Goal: Information Seeking & Learning: Understand process/instructions

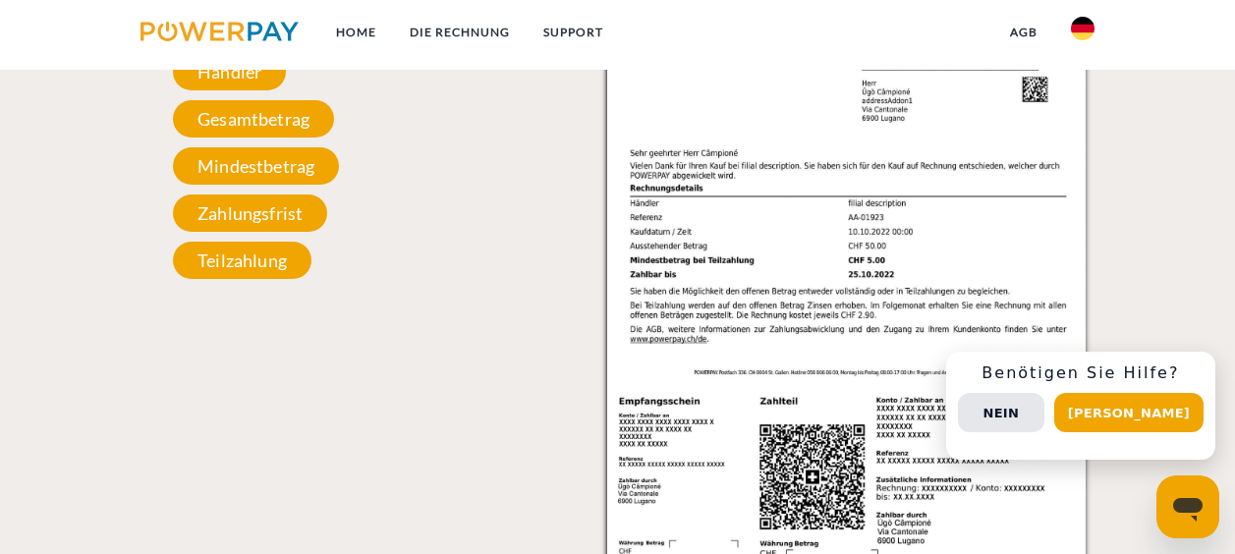
scroll to position [2007, 0]
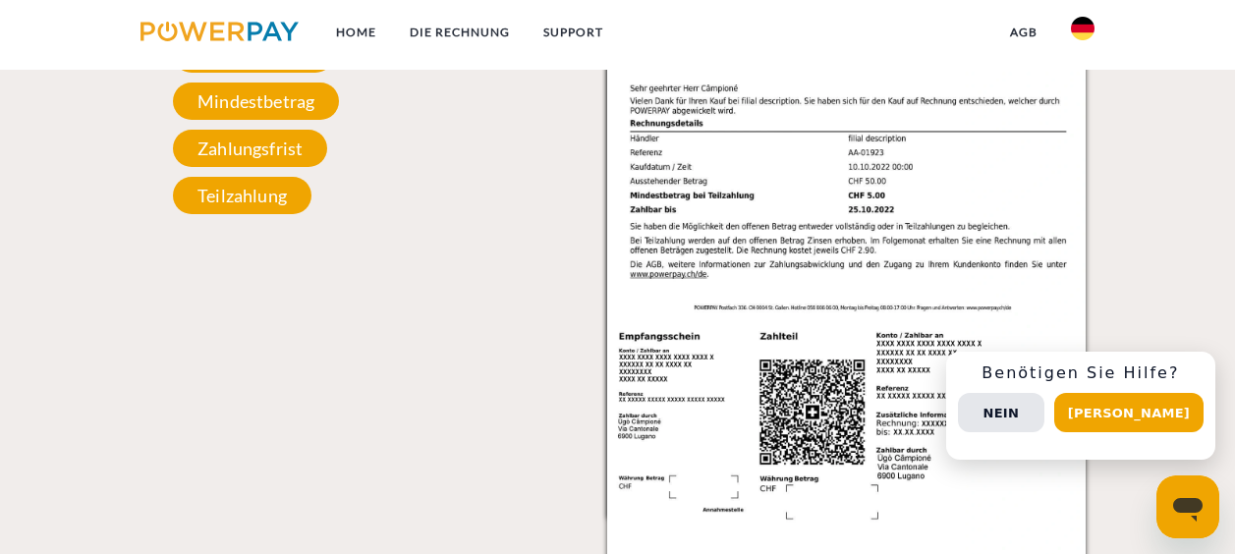
click at [676, 275] on img at bounding box center [846, 222] width 478 height 677
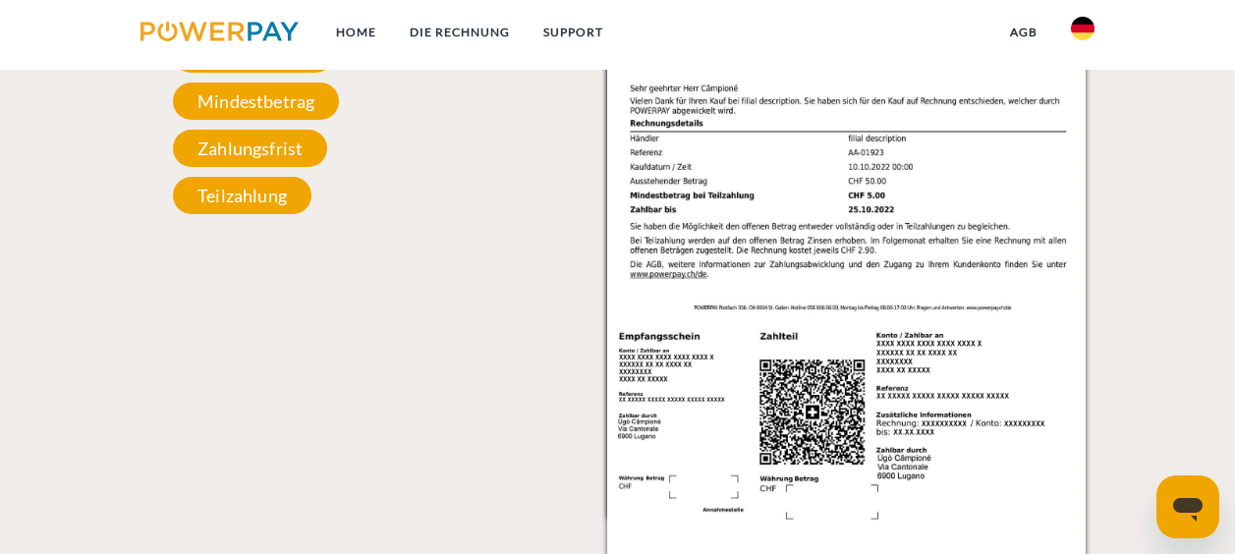
click at [676, 275] on img at bounding box center [846, 222] width 478 height 677
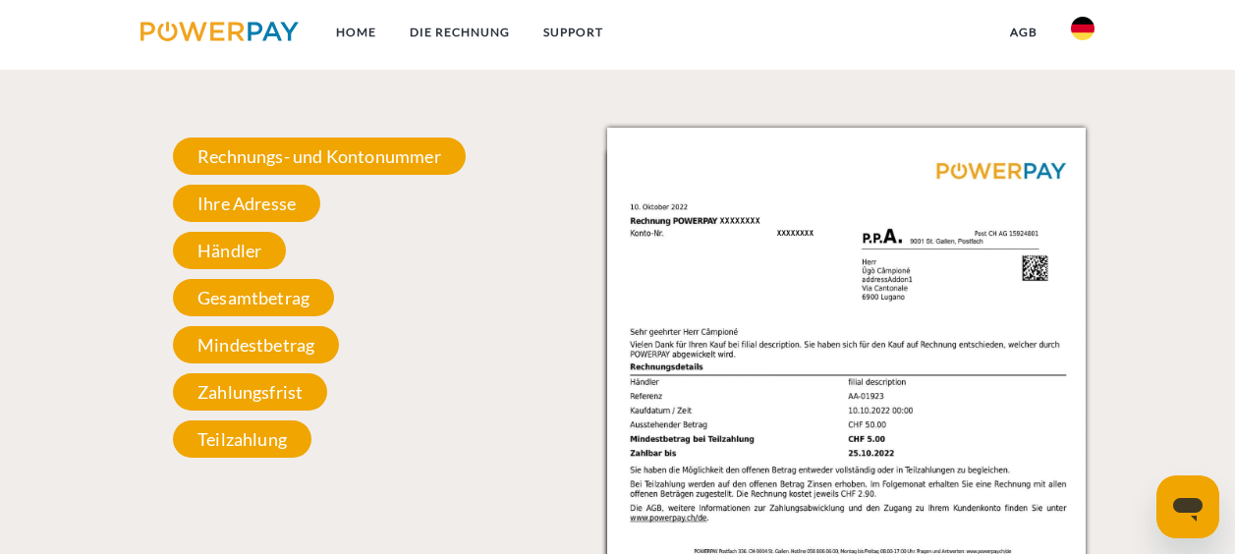
scroll to position [1767, 0]
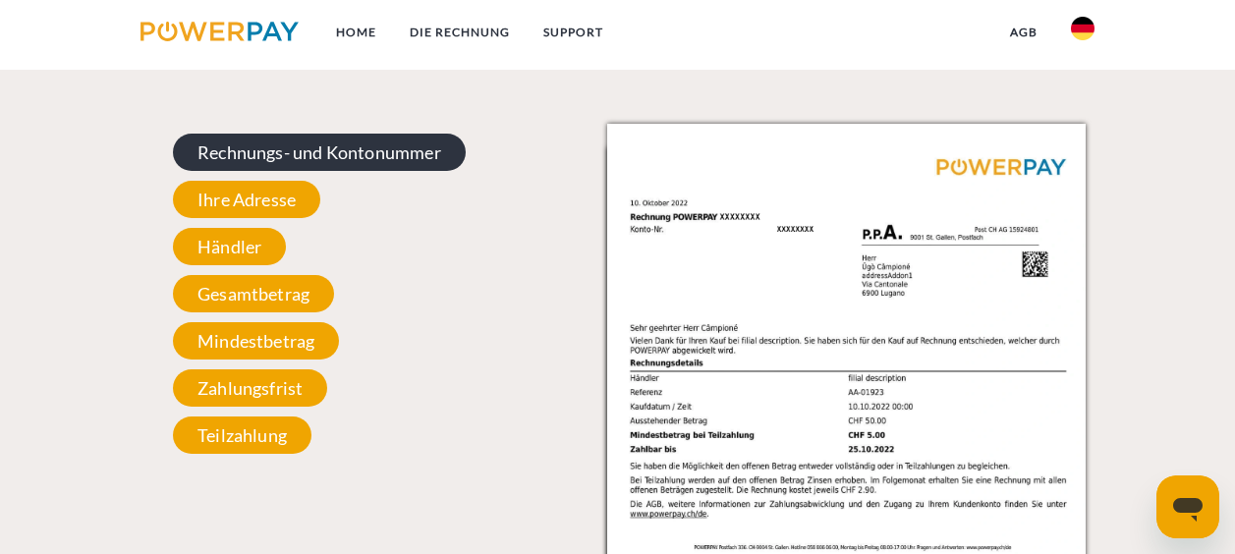
click at [387, 149] on span "Rechnungs- und Kontonummer" at bounding box center [319, 152] width 293 height 37
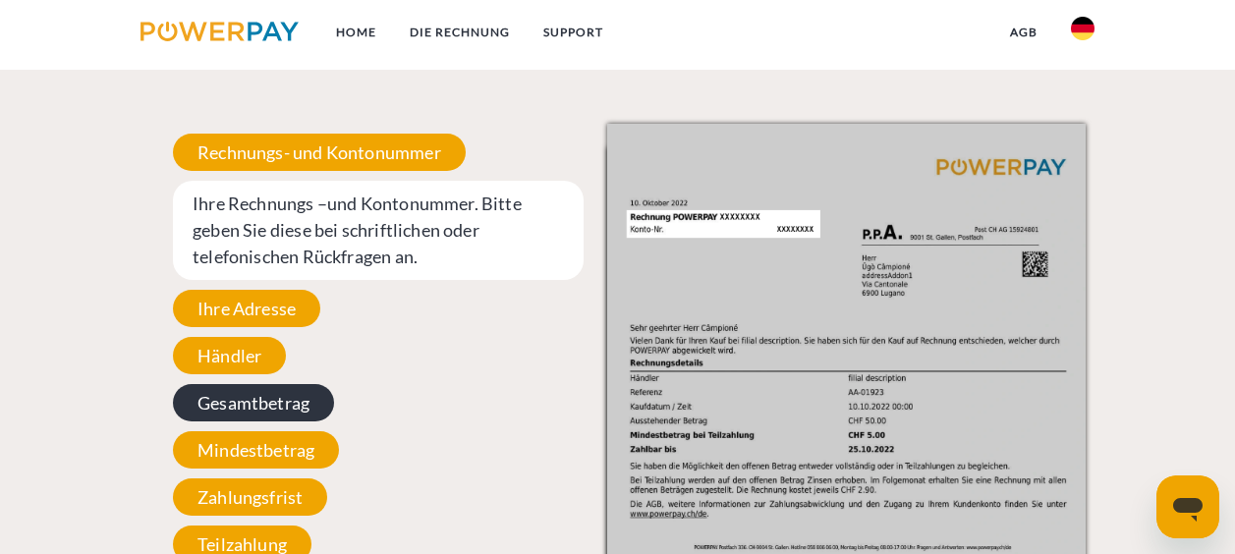
click at [314, 403] on span "Gesamtbetrag" at bounding box center [253, 402] width 161 height 37
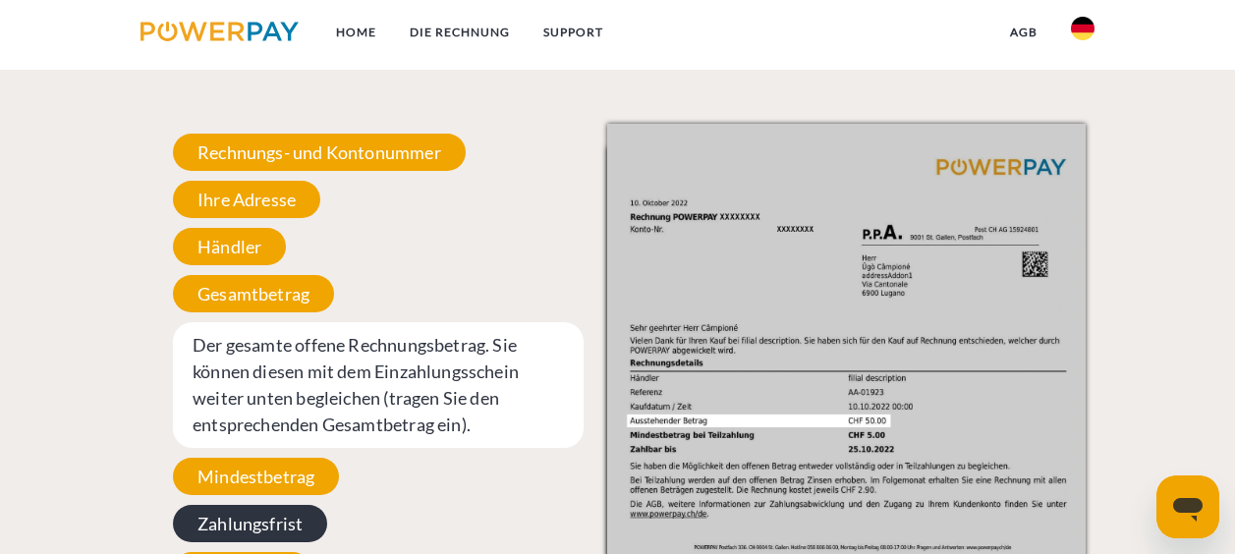
click at [297, 525] on span "Zahlungsfrist" at bounding box center [250, 523] width 154 height 37
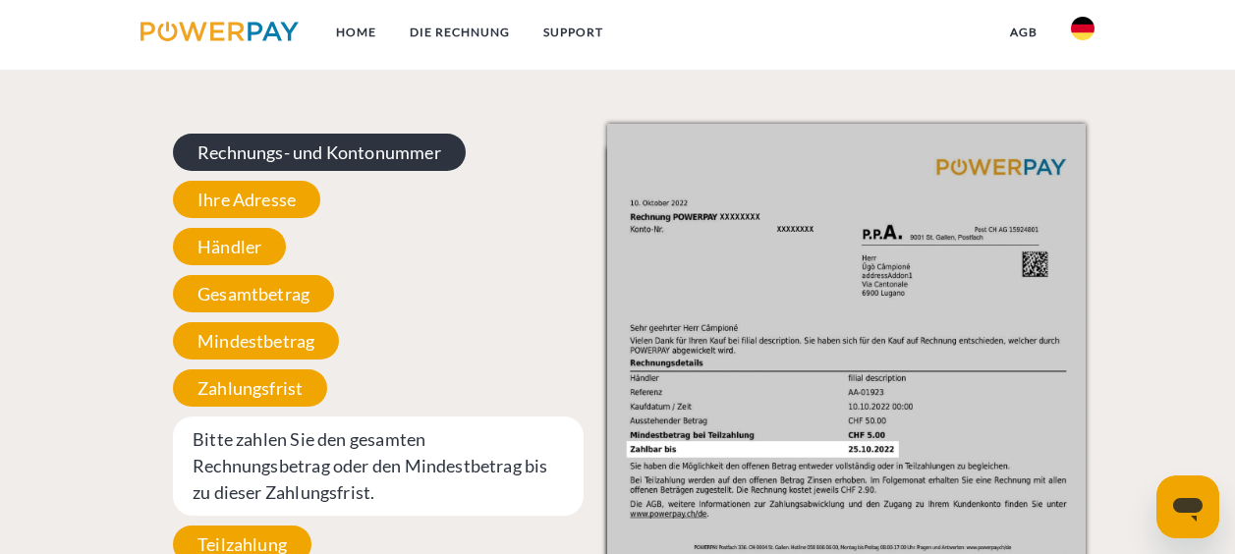
click at [373, 166] on span "Rechnungs- und Kontonummer" at bounding box center [319, 152] width 293 height 37
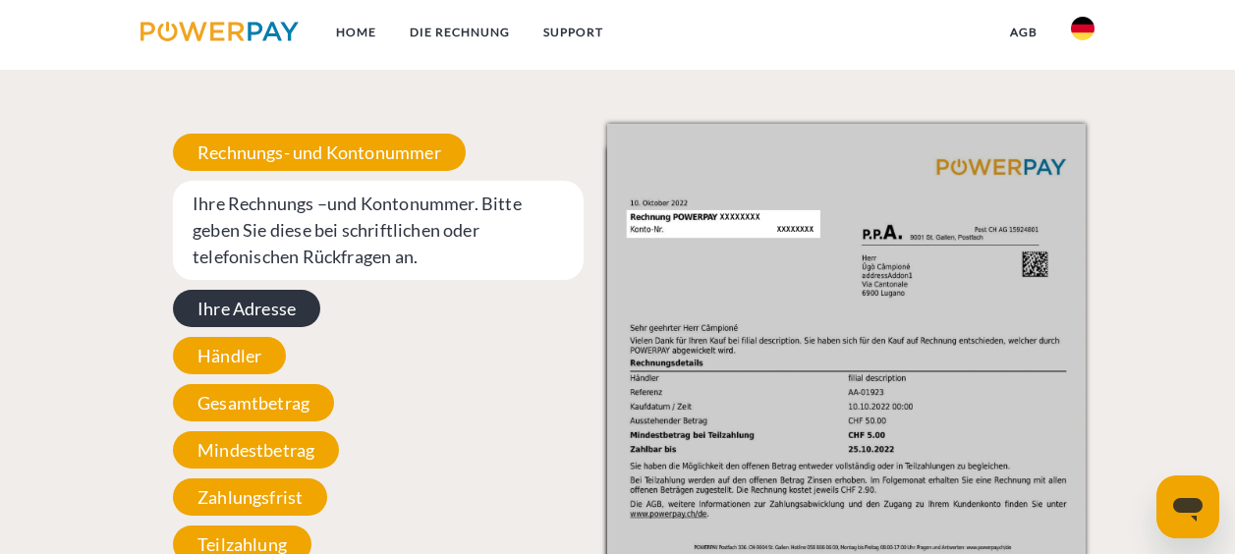
click at [312, 312] on span "Ihre Adresse" at bounding box center [246, 308] width 147 height 37
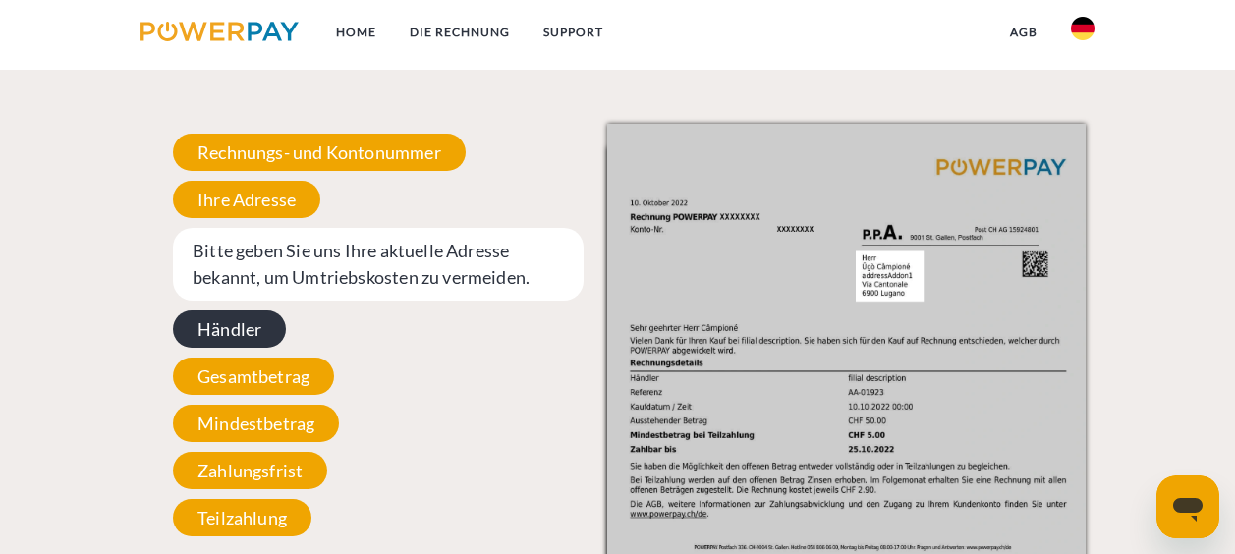
click at [249, 335] on span "Händler" at bounding box center [229, 328] width 113 height 37
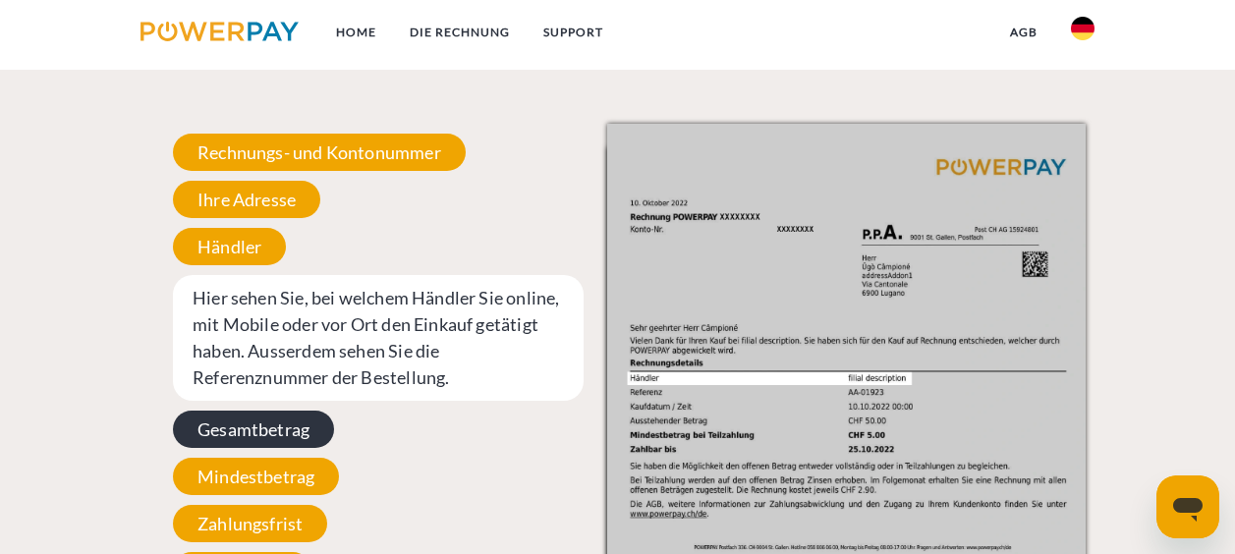
click at [253, 441] on span "Gesamtbetrag" at bounding box center [253, 429] width 161 height 37
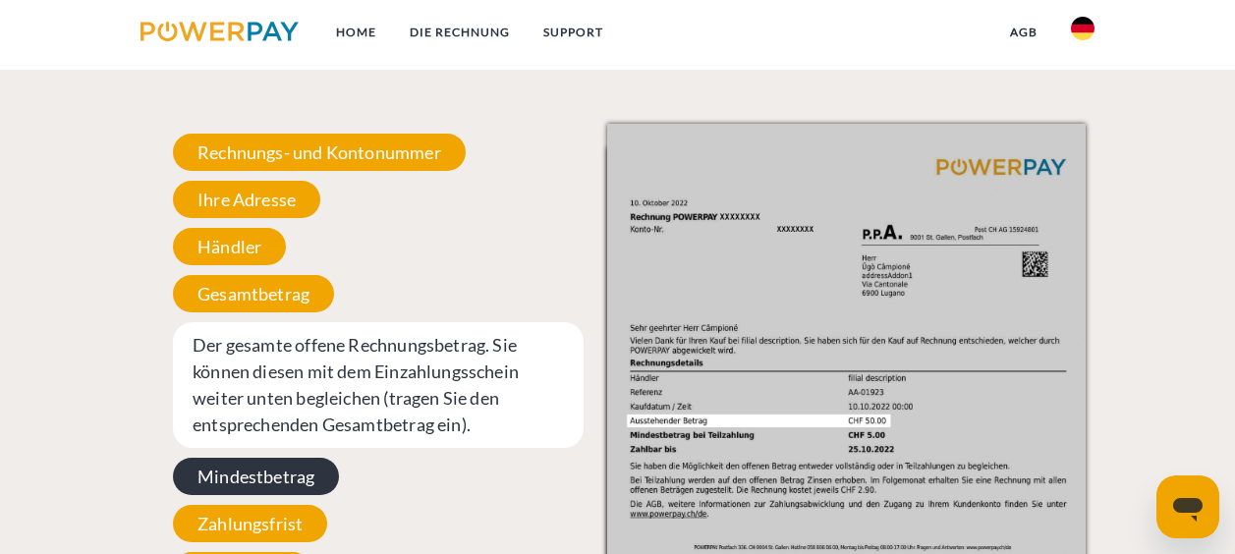
click at [257, 482] on span "Mindestbetrag" at bounding box center [256, 476] width 166 height 37
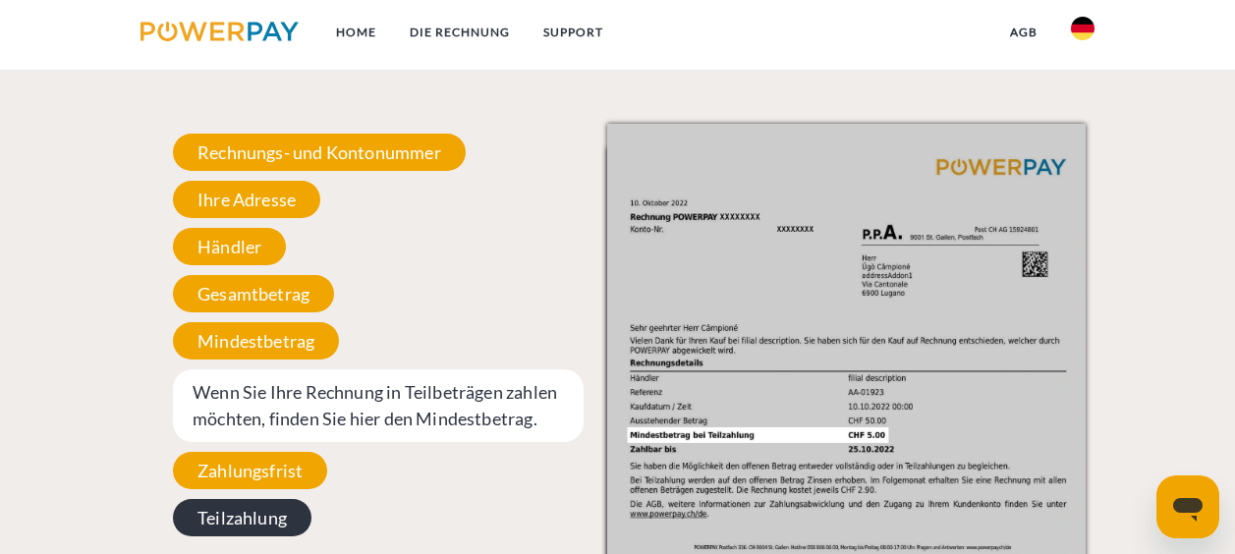
click at [256, 517] on span "Teilzahlung" at bounding box center [242, 517] width 138 height 37
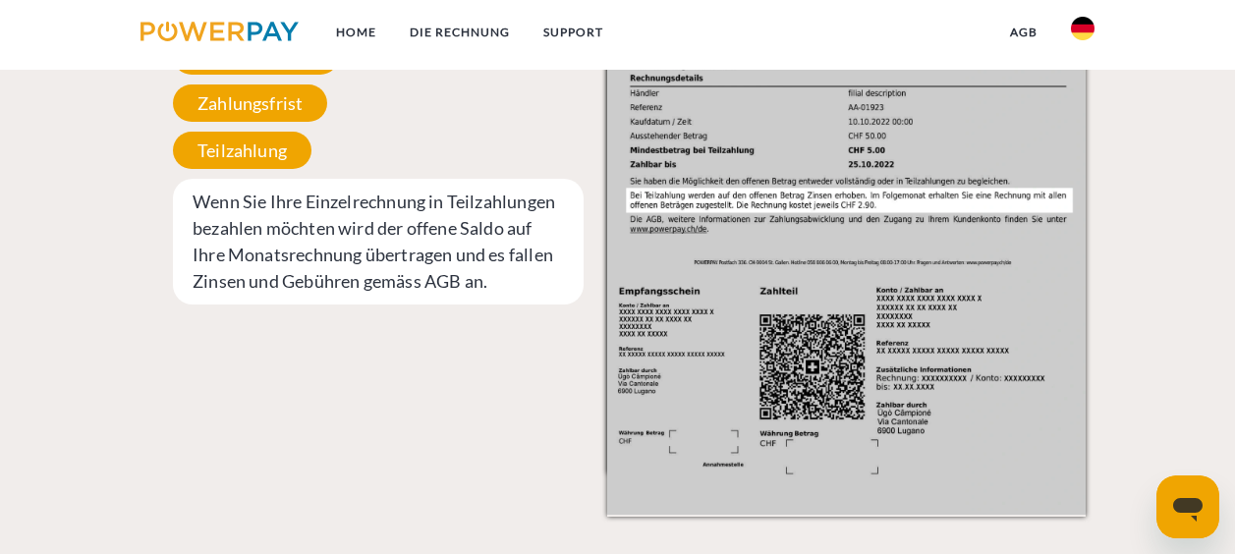
scroll to position [2117, 0]
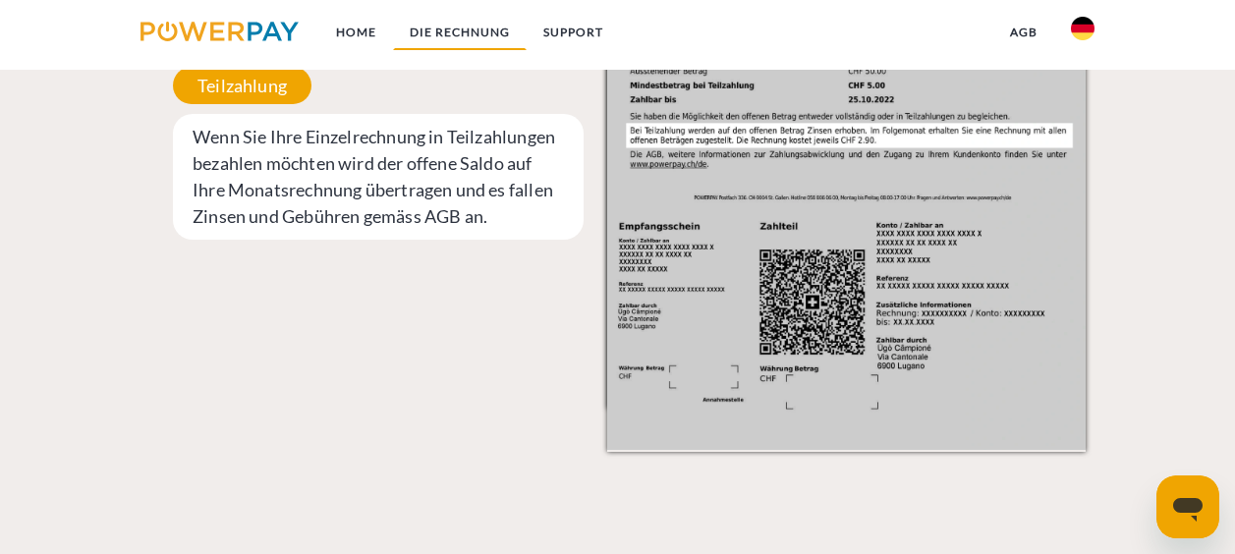
click at [468, 29] on link "DIE RECHNUNG" at bounding box center [460, 32] width 134 height 35
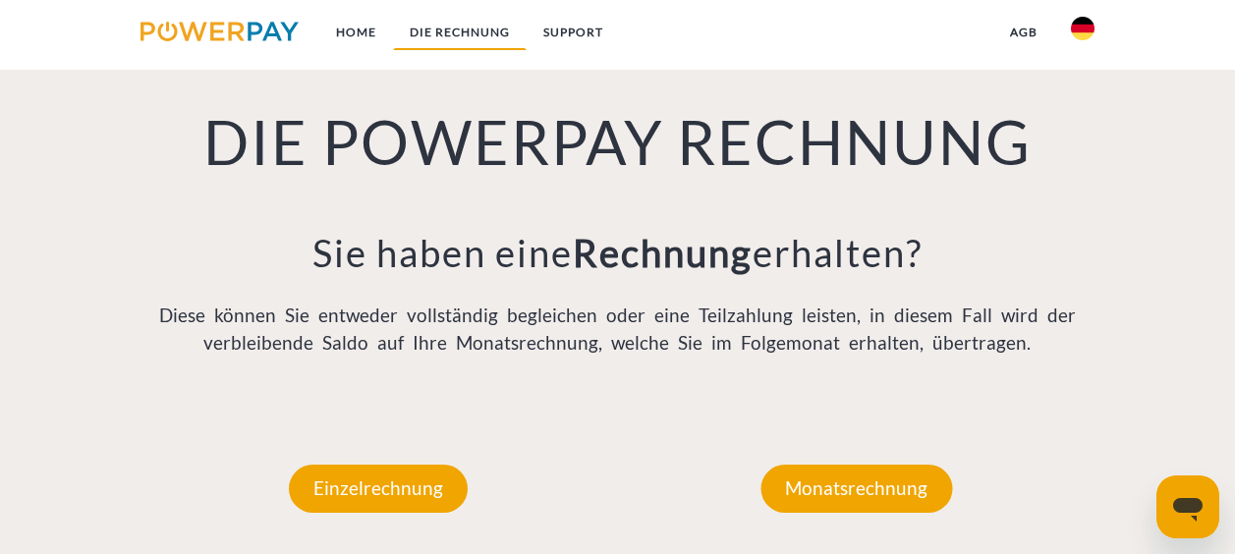
scroll to position [1281, 0]
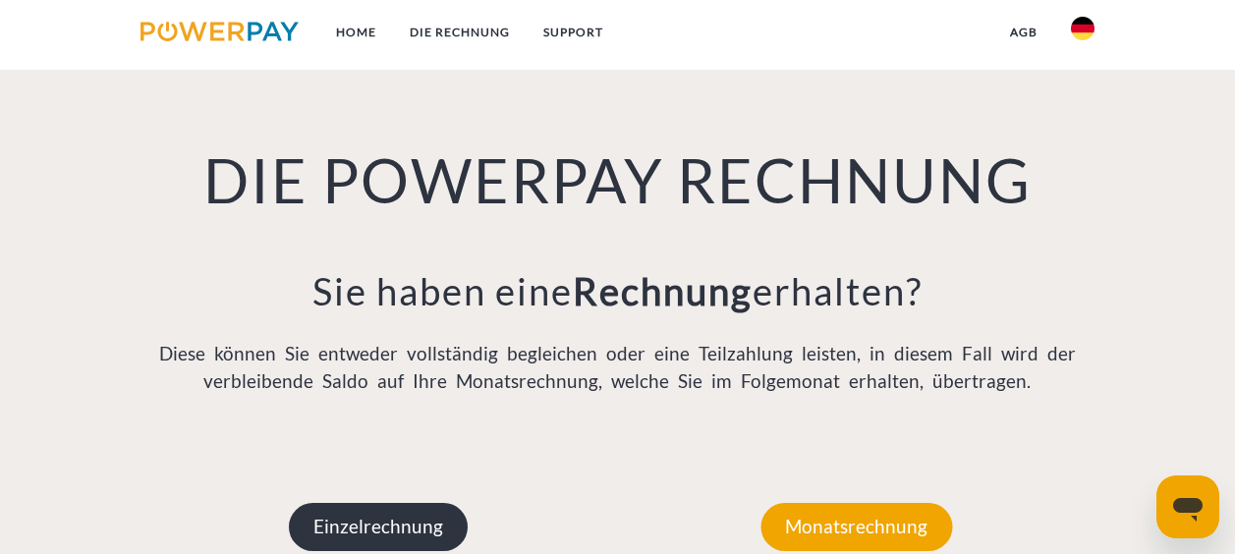
click at [434, 539] on p "Einzelrechnung" at bounding box center [378, 526] width 179 height 47
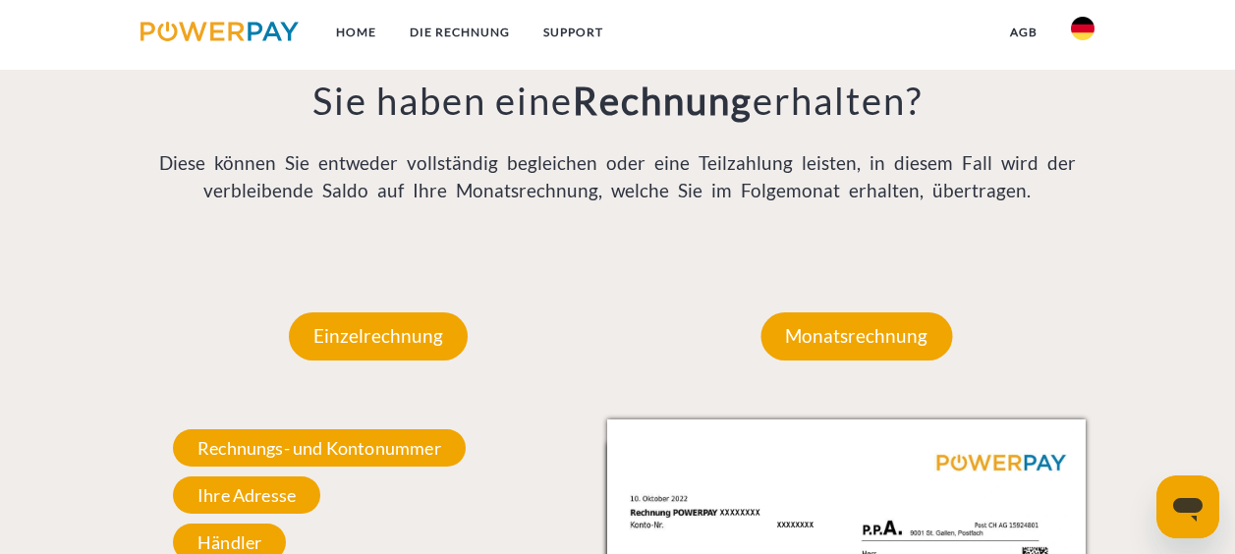
scroll to position [1508, 0]
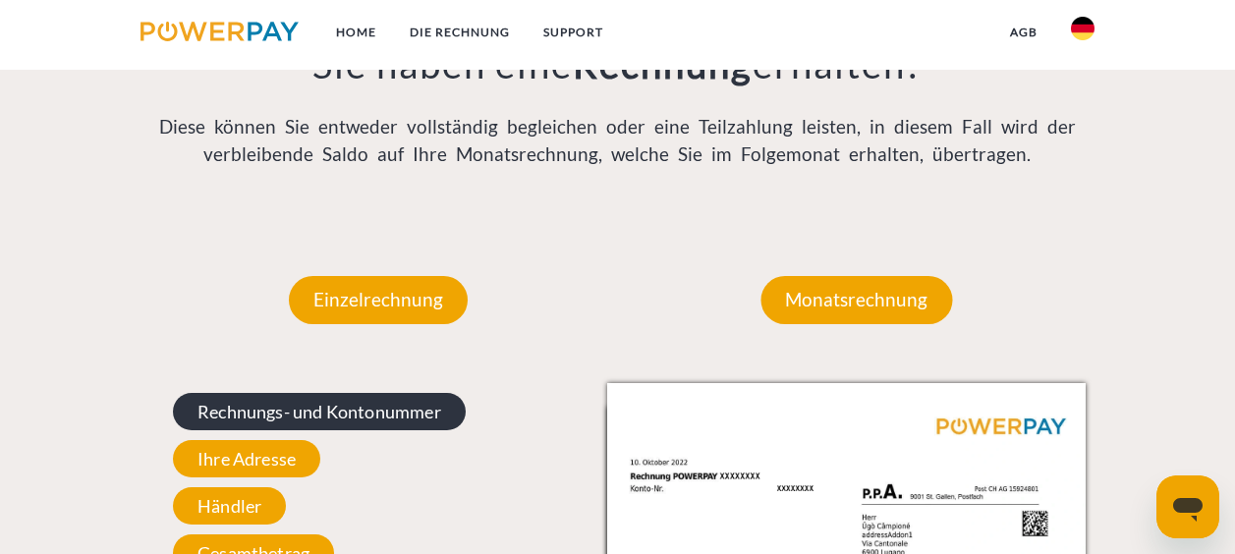
click at [413, 409] on span "Rechnungs- und Kontonummer" at bounding box center [319, 411] width 293 height 37
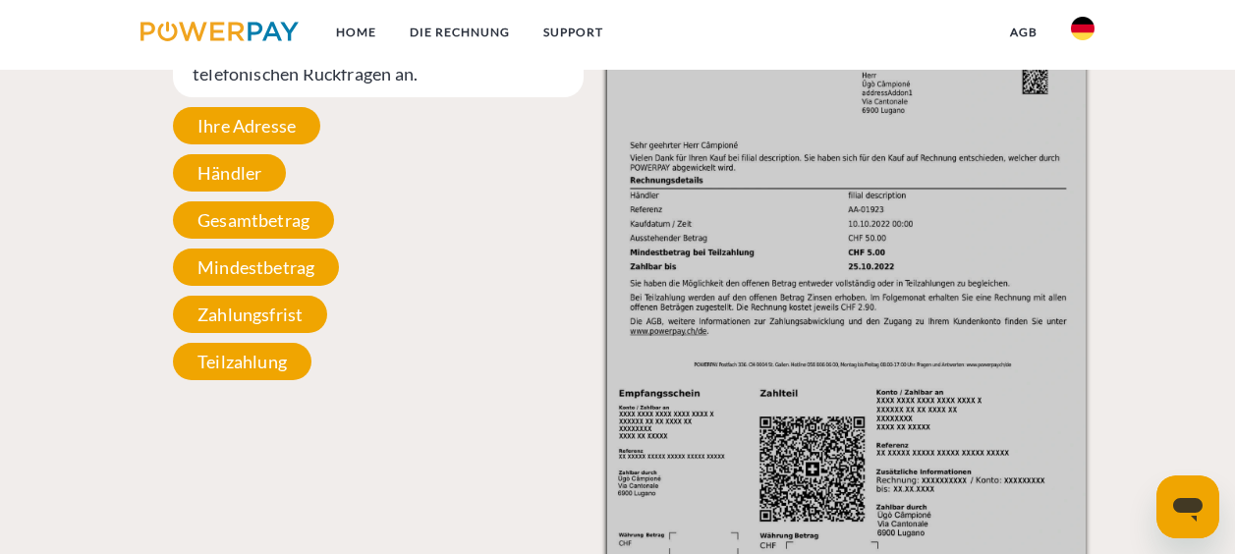
scroll to position [1959, 0]
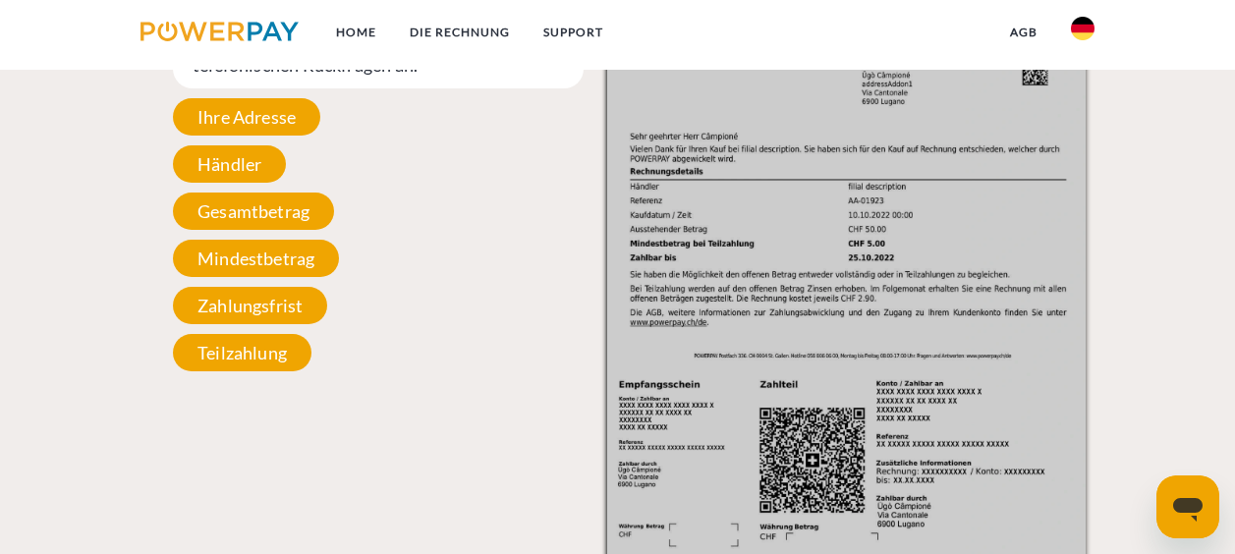
click at [1179, 500] on icon "Messaging-Fenster öffnen" at bounding box center [1187, 510] width 29 height 24
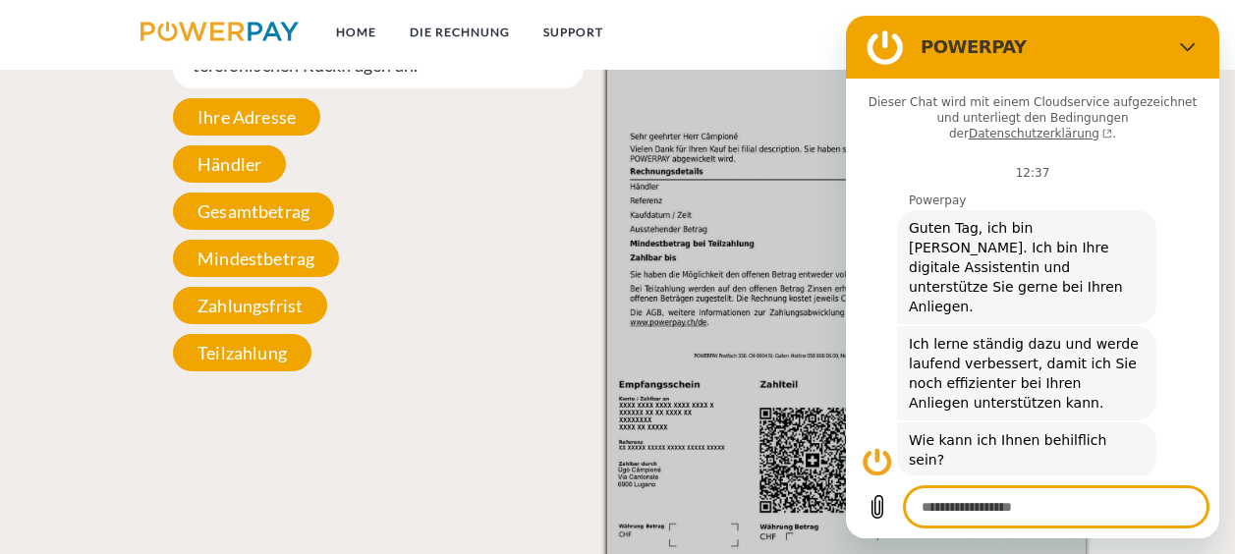
click at [677, 326] on img at bounding box center [846, 270] width 478 height 676
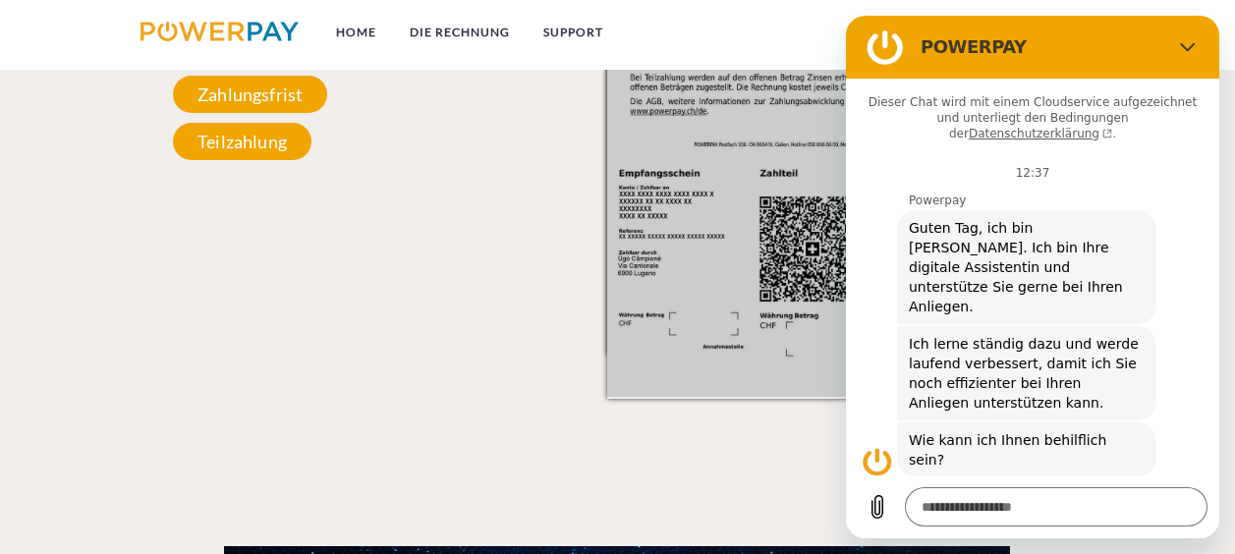
scroll to position [2218, 0]
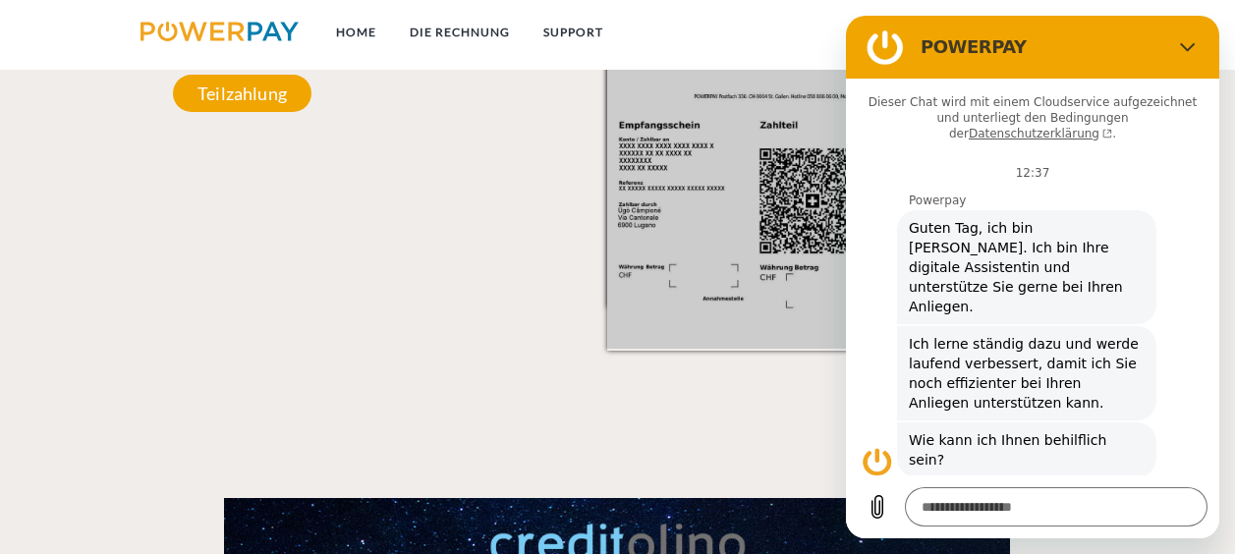
click at [875, 446] on figure at bounding box center [876, 461] width 31 height 31
click at [963, 495] on div at bounding box center [1032, 497] width 373 height 4
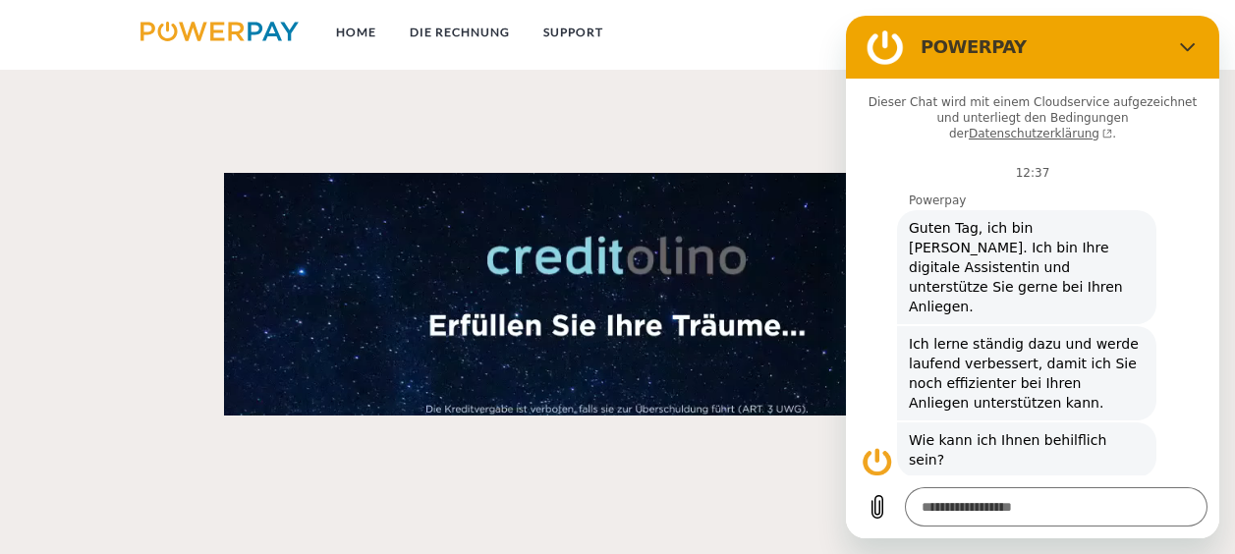
scroll to position [2616, 0]
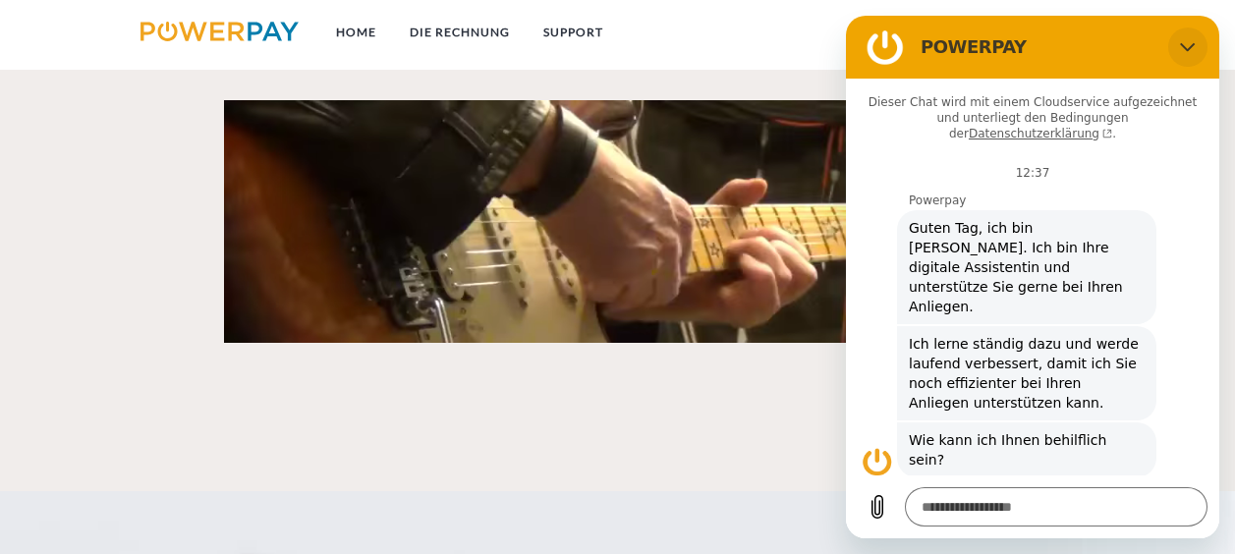
click at [1189, 43] on icon "Schließen" at bounding box center [1188, 47] width 16 height 16
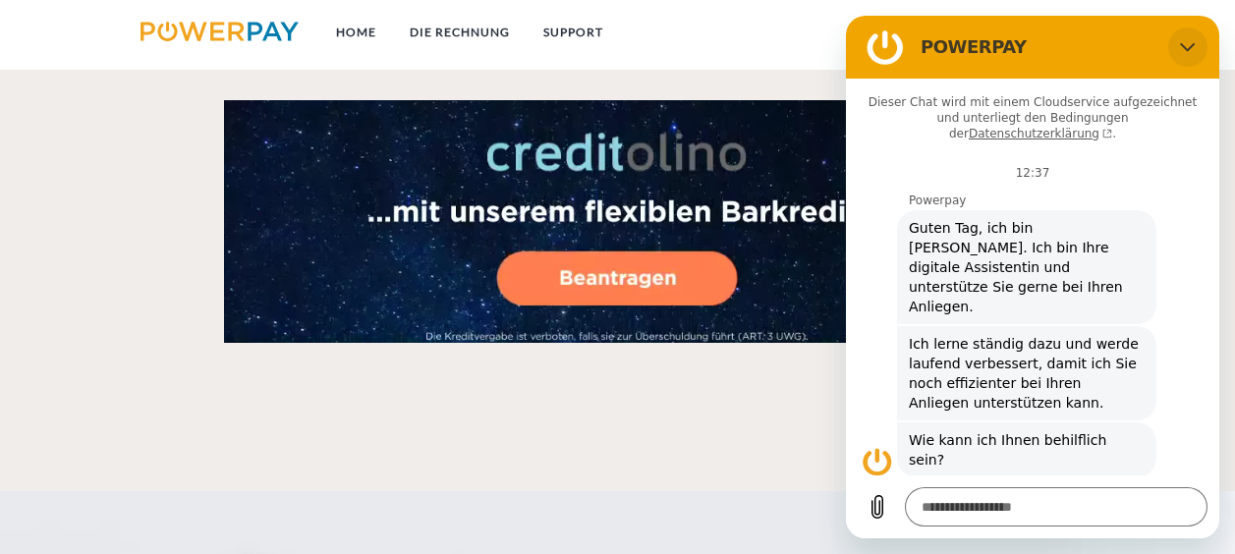
type textarea "*"
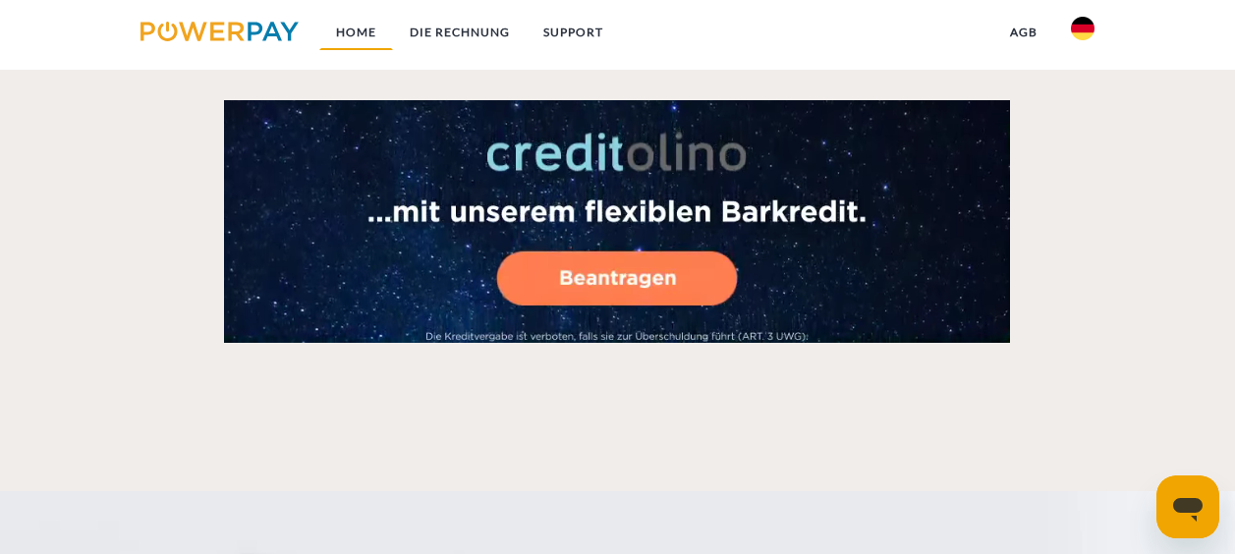
click at [369, 38] on link "Home" at bounding box center [356, 32] width 74 height 35
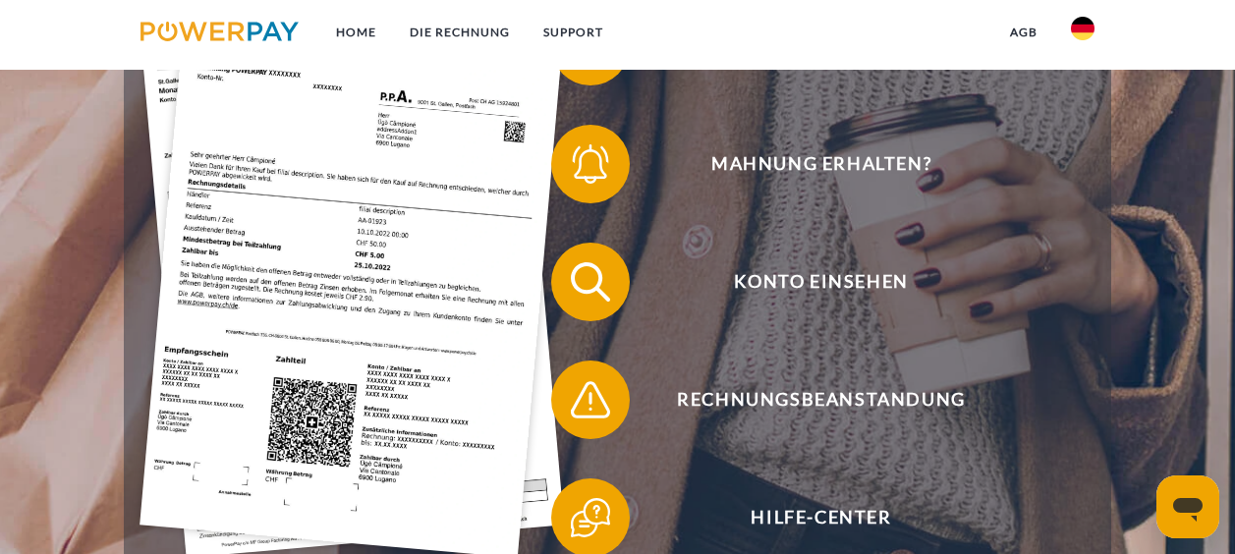
scroll to position [487, 0]
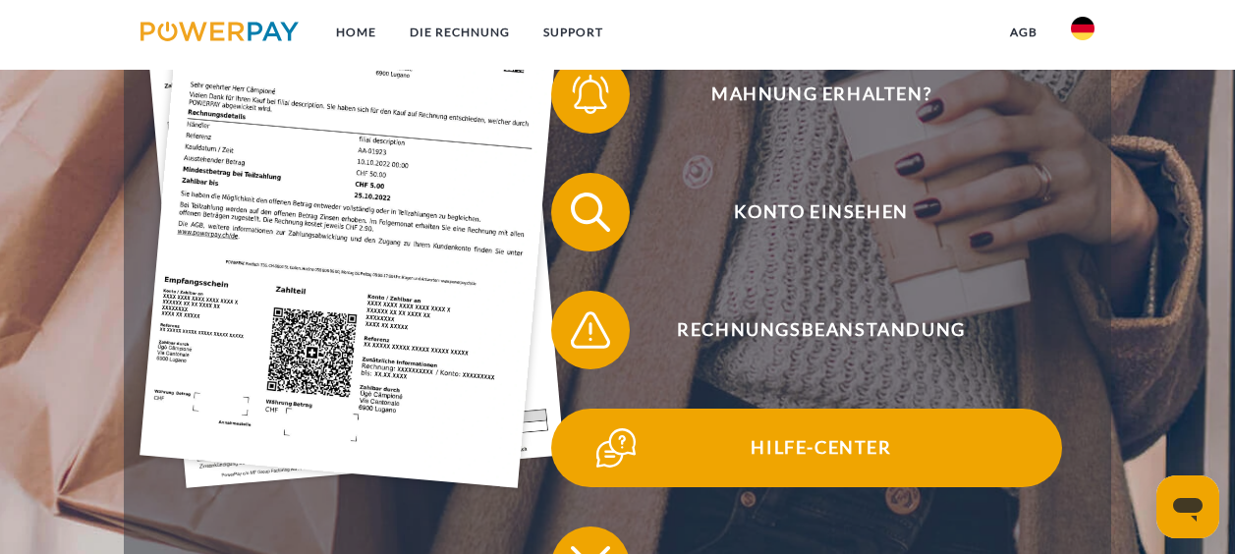
click at [813, 453] on span "Hilfe-Center" at bounding box center [820, 448] width 481 height 79
